Goal: Task Accomplishment & Management: Manage account settings

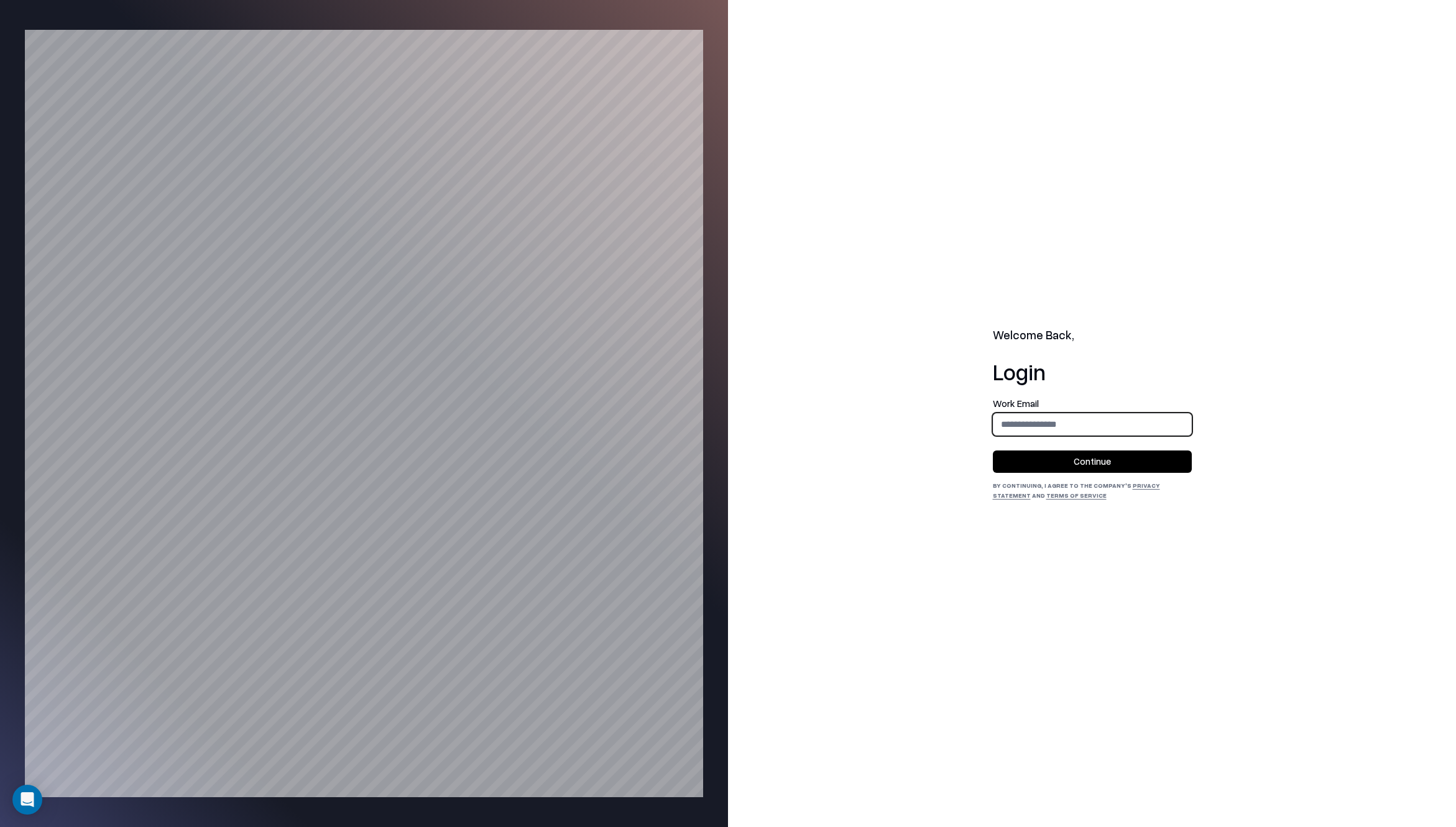
click at [1043, 427] on input "email" at bounding box center [1092, 424] width 198 height 23
type input "**********"
click at [1058, 464] on button "Continue" at bounding box center [1092, 462] width 199 height 23
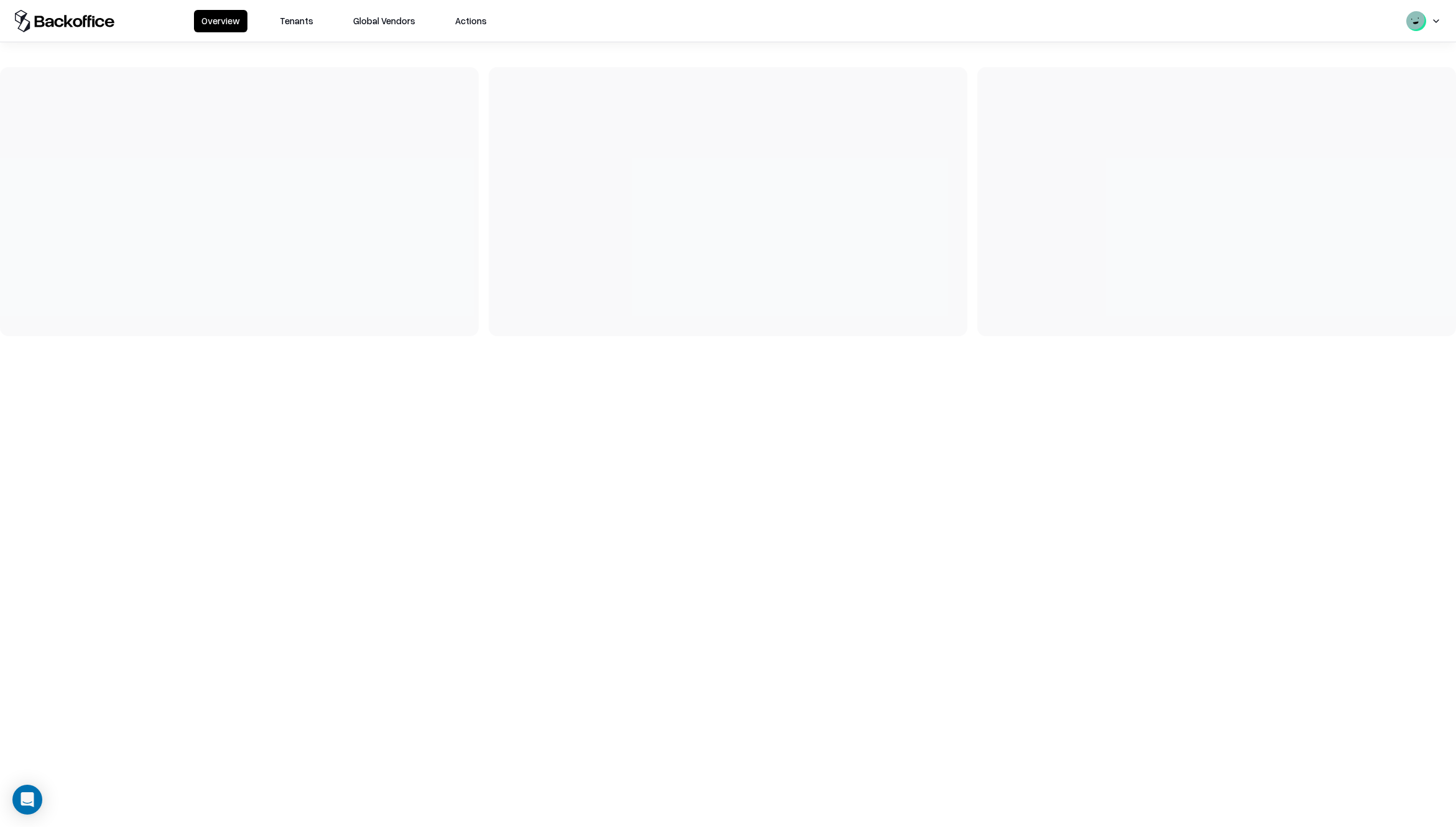
click at [311, 30] on button "Tenants" at bounding box center [296, 21] width 49 height 23
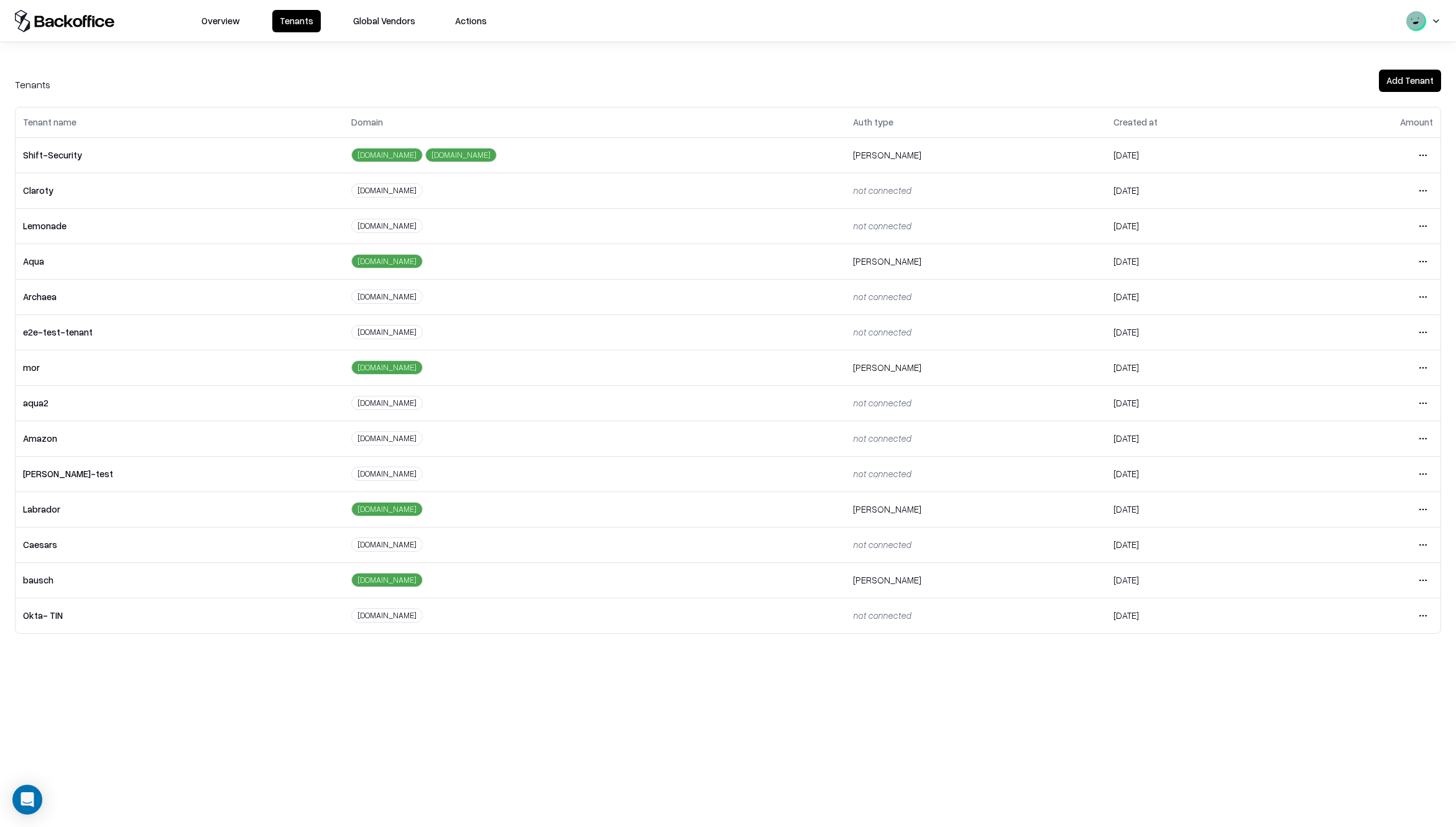
click at [1398, 81] on button "Add Tenant" at bounding box center [1409, 81] width 62 height 23
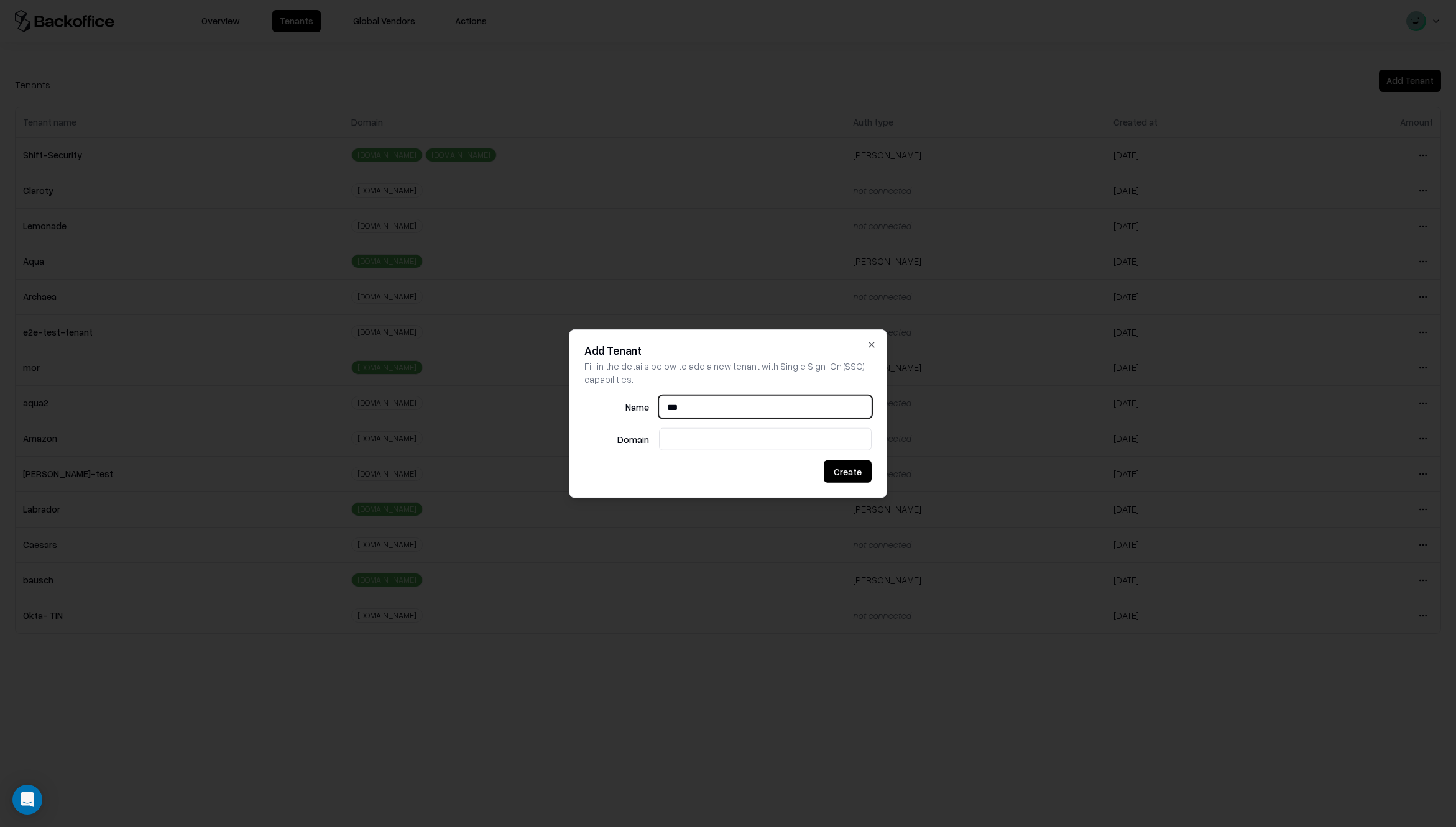
type input "***"
click at [746, 438] on input at bounding box center [765, 438] width 212 height 23
type input "**********"
click at [847, 475] on button "Create" at bounding box center [847, 471] width 48 height 23
click at [843, 473] on button "Create" at bounding box center [847, 471] width 48 height 23
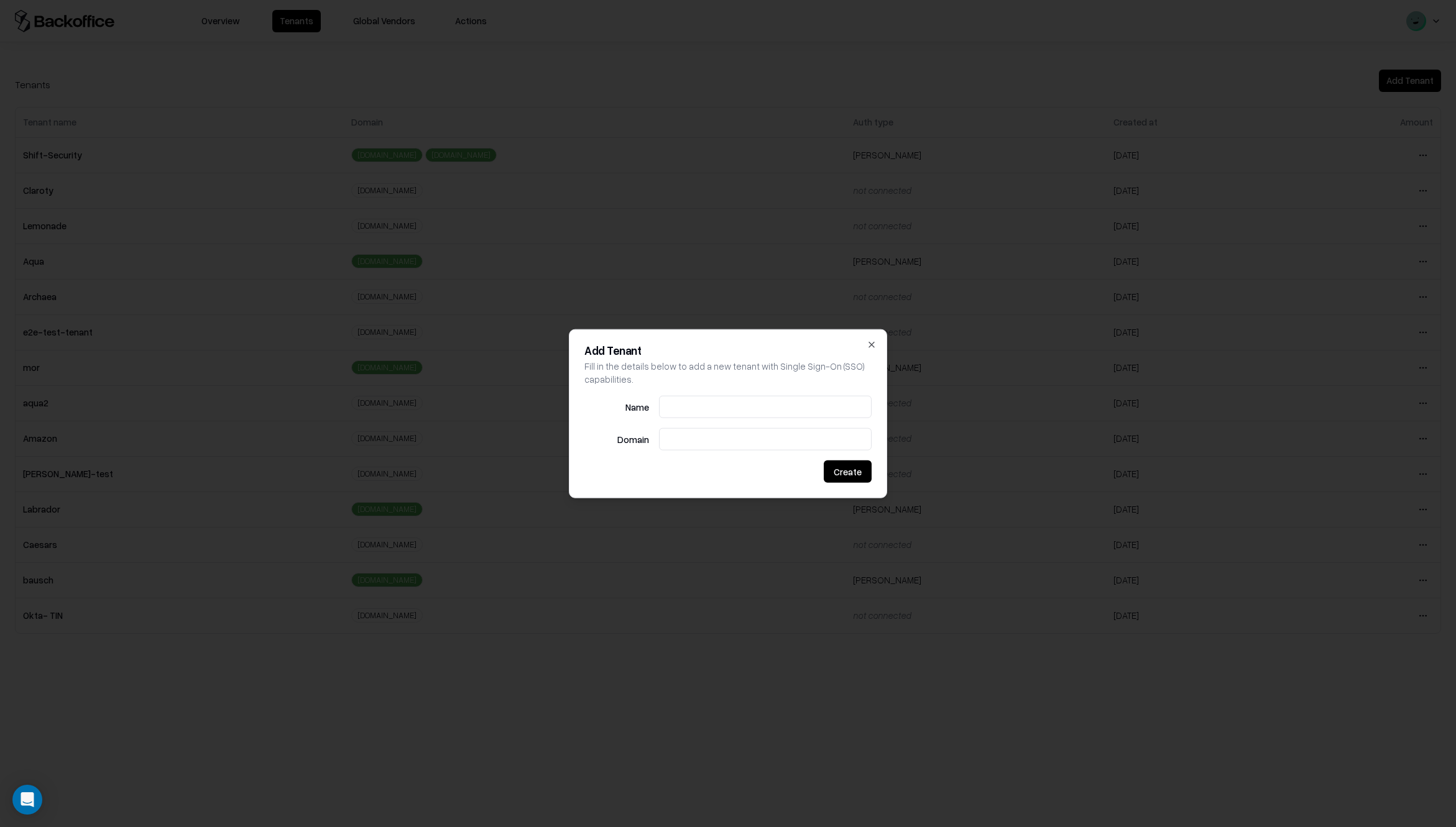
click at [548, 605] on div at bounding box center [728, 413] width 1456 height 827
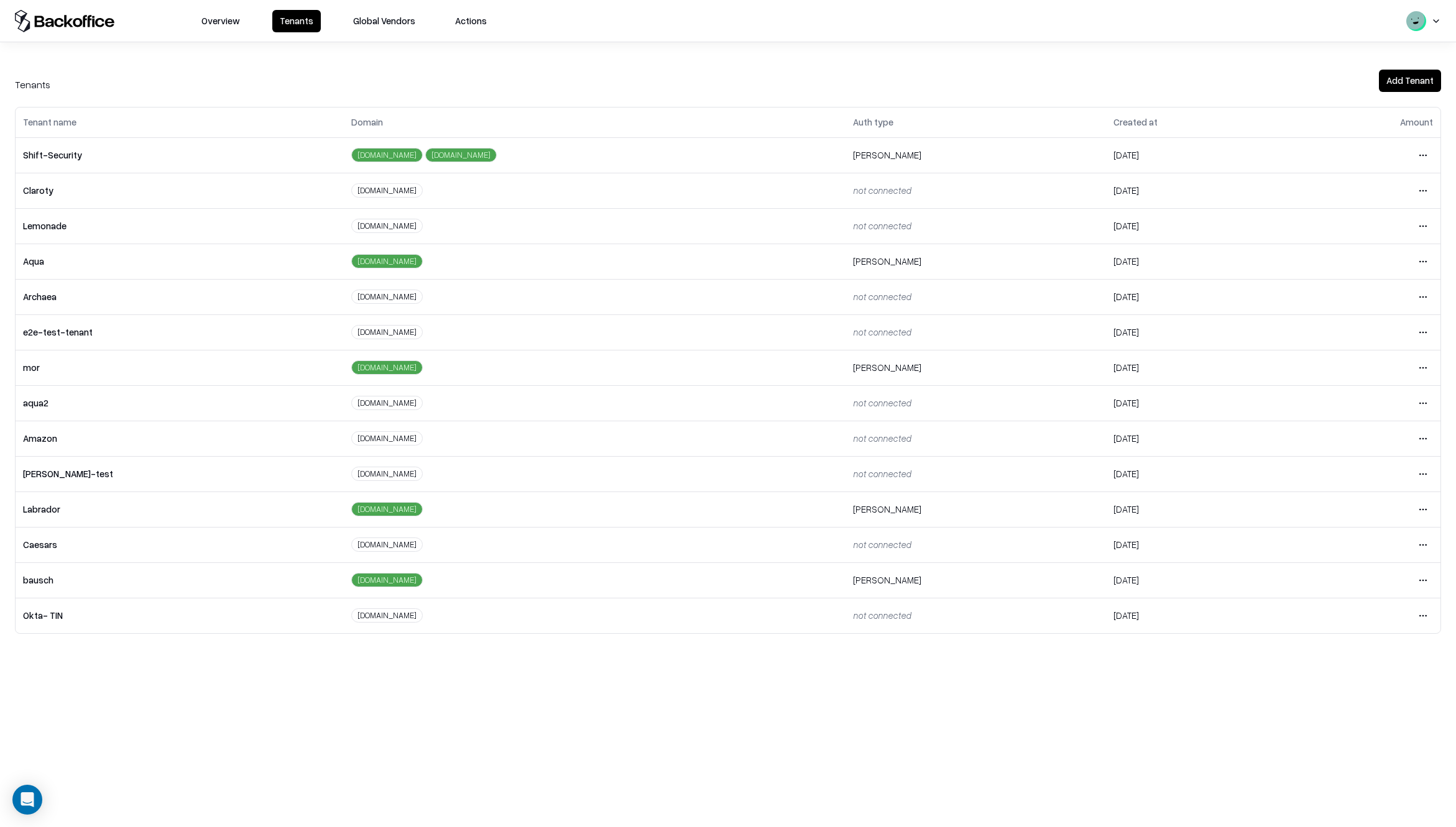
click at [721, 72] on div "Tenants Add Tenant" at bounding box center [728, 79] width 1456 height 25
click at [1423, 652] on html "Overview Tenants Global Vendors Actions Tenants Add Tenant Tenant name Domain A…" at bounding box center [728, 413] width 1456 height 827
click at [1371, 754] on div "Login to tenant" at bounding box center [1371, 755] width 134 height 25
click at [1419, 652] on html "Overview Tenants Global Vendors Actions Tenants Add Tenant Tenant name Domain A…" at bounding box center [728, 413] width 1456 height 827
click at [69, 646] on html "Overview Tenants Global Vendors Actions Tenants Add Tenant Tenant name Domain A…" at bounding box center [728, 413] width 1456 height 827
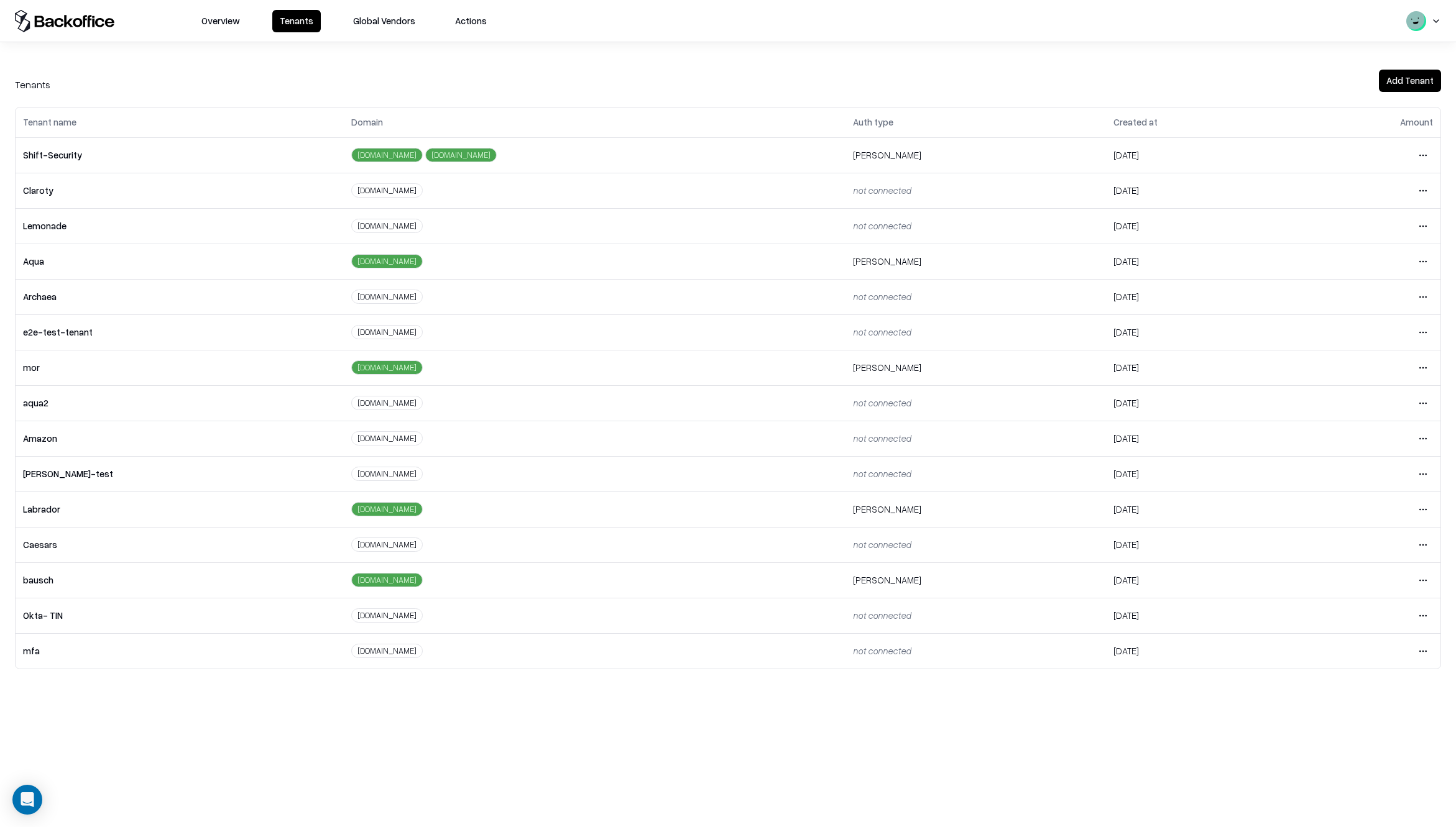
click at [14, 661] on div "Tenant name Domain Auth type Created at Amount Shift-Security pulse-security.io…" at bounding box center [728, 388] width 1456 height 562
click at [28, 651] on td "mfa" at bounding box center [180, 650] width 328 height 36
click at [1425, 653] on html "Overview Tenants Global Vendors Actions Tenants Add Tenant Tenant name Domain A…" at bounding box center [728, 413] width 1456 height 827
click at [65, 648] on html "Overview Tenants Global Vendors Actions Tenants Add Tenant Tenant name Domain A…" at bounding box center [728, 413] width 1456 height 827
click at [44, 659] on td "mfa" at bounding box center [180, 650] width 328 height 36
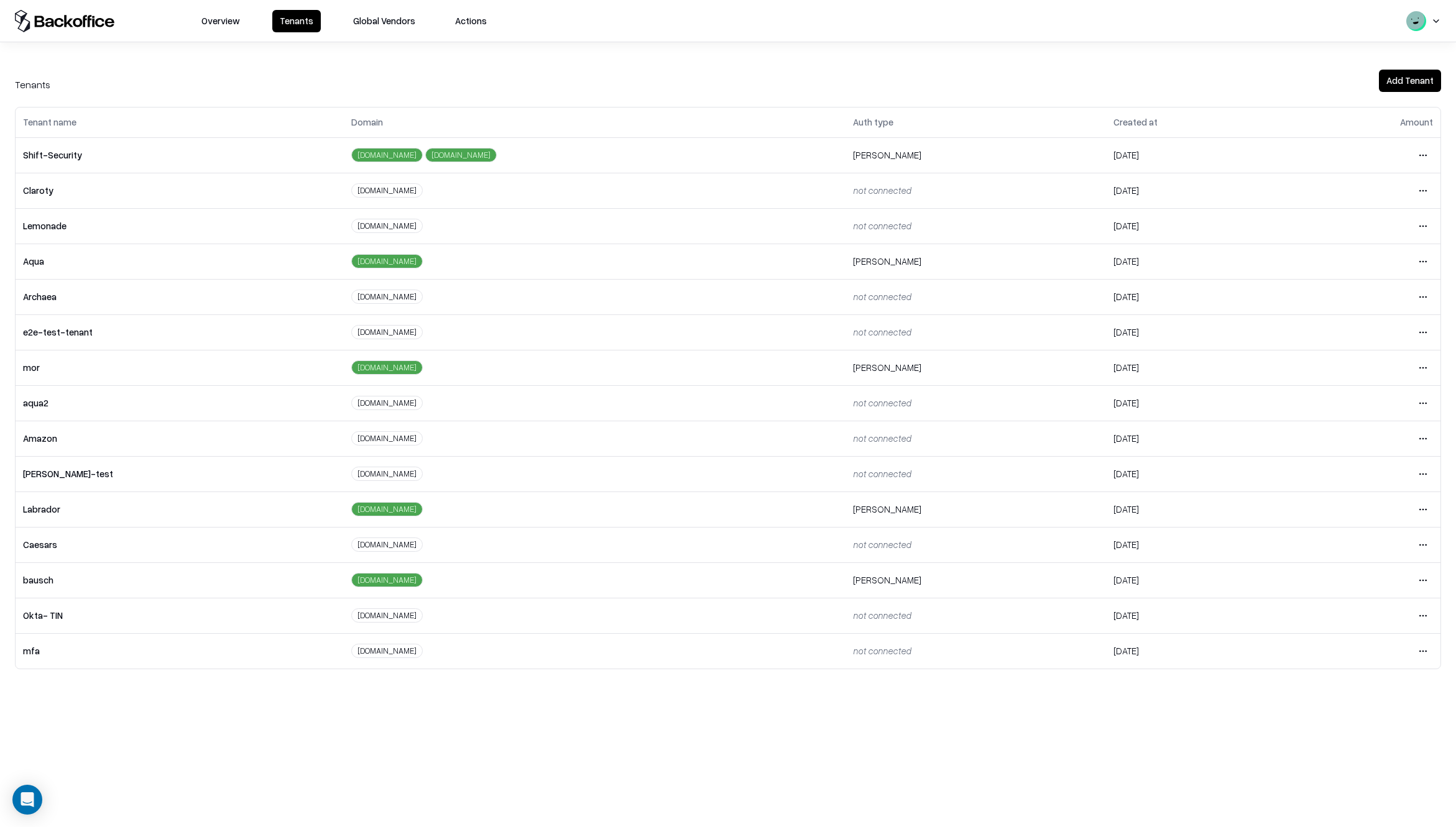
click at [234, 21] on button "Overview" at bounding box center [220, 21] width 53 height 23
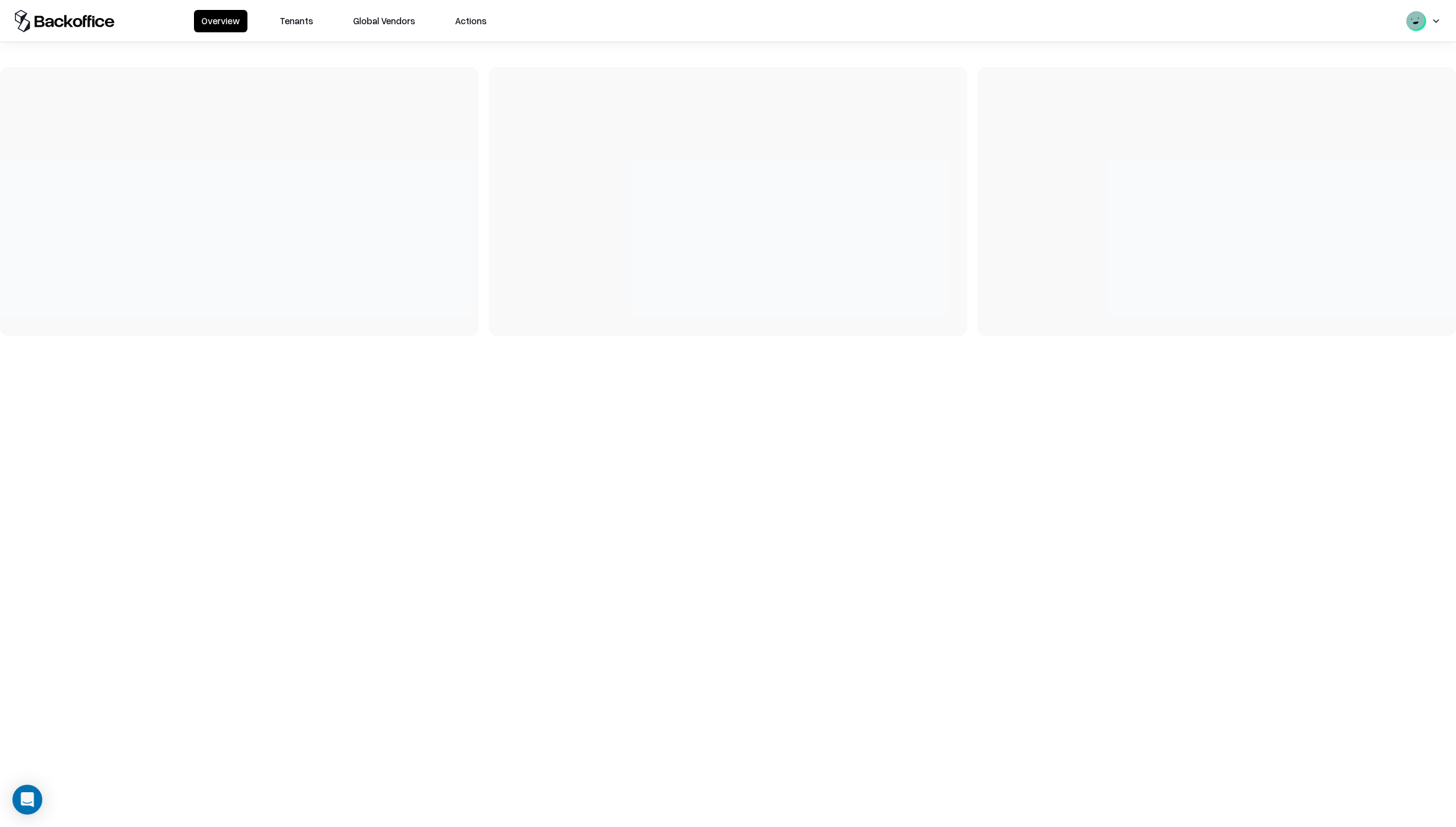
click at [309, 16] on button "Tenants" at bounding box center [296, 21] width 49 height 23
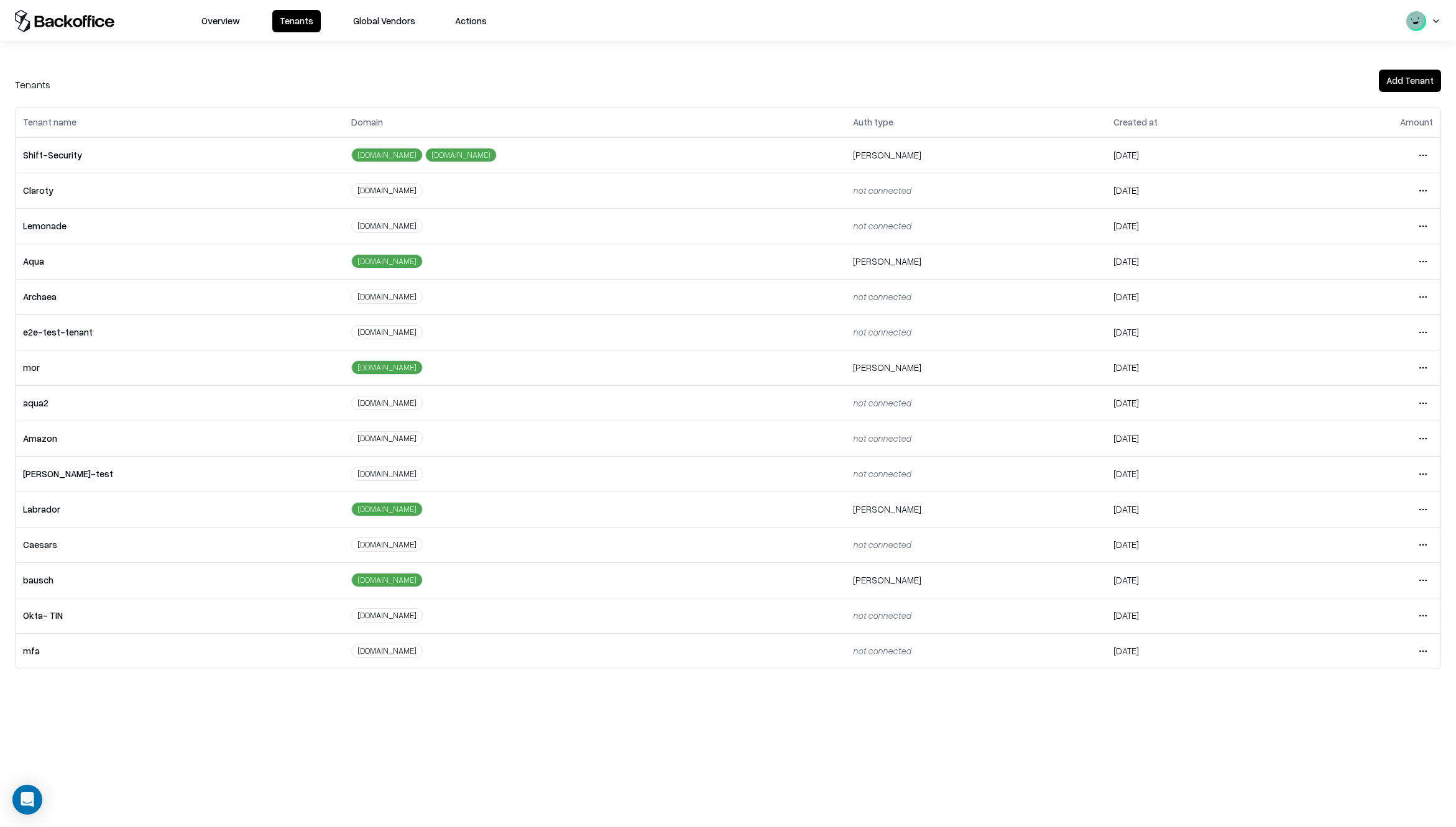
click at [40, 656] on td "mfa" at bounding box center [180, 650] width 328 height 36
click at [1424, 647] on html "Overview Tenants Global Vendors Actions Tenants Add Tenant Tenant name Domain A…" at bounding box center [728, 413] width 1456 height 827
click at [1349, 760] on div "Login to tenant" at bounding box center [1371, 755] width 134 height 25
drag, startPoint x: 44, startPoint y: 617, endPoint x: 51, endPoint y: 615, distance: 7.3
click at [51, 615] on td "Okta- TIN" at bounding box center [180, 615] width 328 height 36
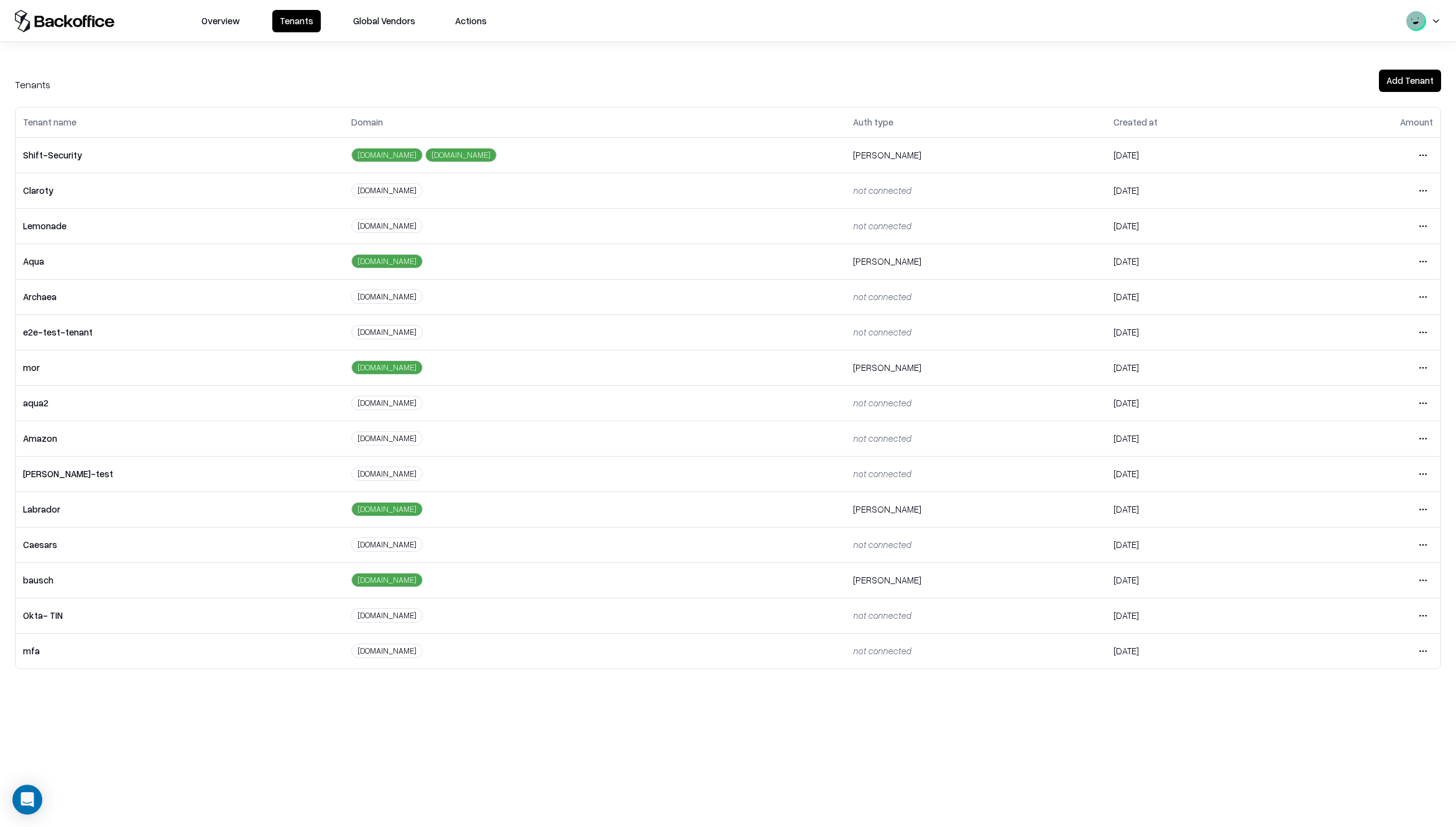
click at [85, 691] on div "Overview Tenants Global Vendors Actions Tenants Add Tenant Tenant name Domain A…" at bounding box center [728, 413] width 1456 height 827
